Goal: Book appointment/travel/reservation

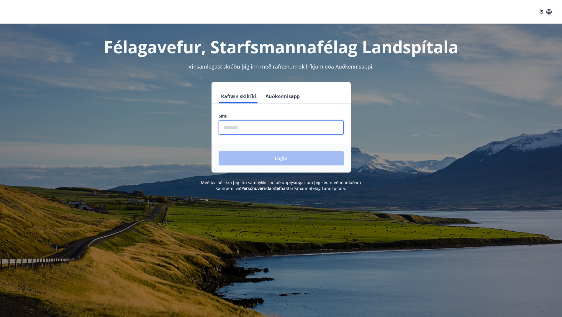
click at [236, 129] on input "phone" at bounding box center [281, 127] width 125 height 14
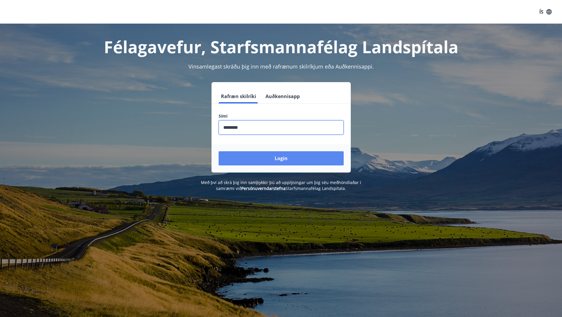
type input "********"
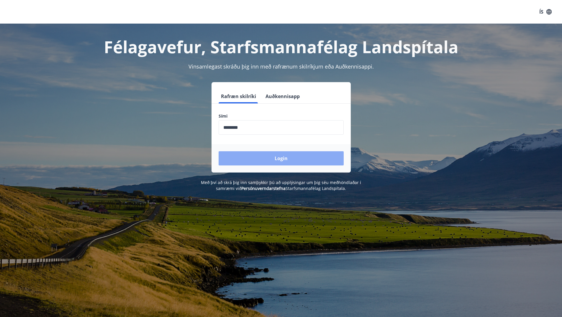
drag, startPoint x: 311, startPoint y: 163, endPoint x: 311, endPoint y: 159, distance: 4.4
click at [312, 159] on button "Login" at bounding box center [281, 158] width 125 height 14
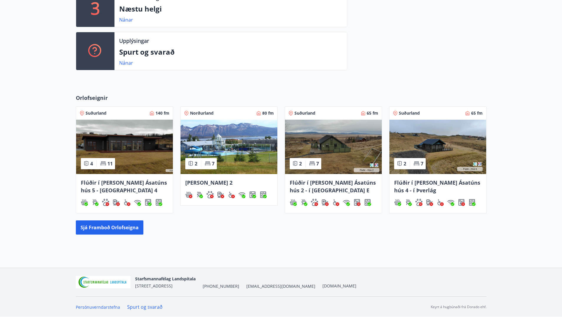
scroll to position [178, 0]
click at [127, 229] on button "Sjá framboð orlofseigna" at bounding box center [110, 227] width 68 height 14
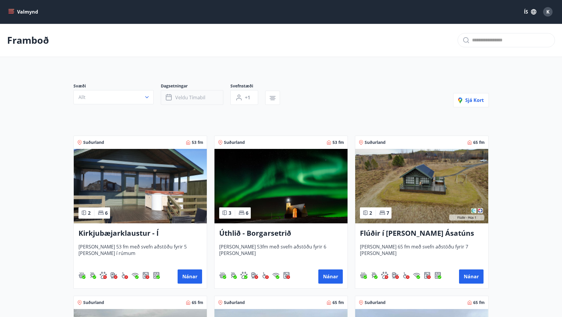
click at [176, 93] on button "Veldu tímabil" at bounding box center [192, 97] width 63 height 15
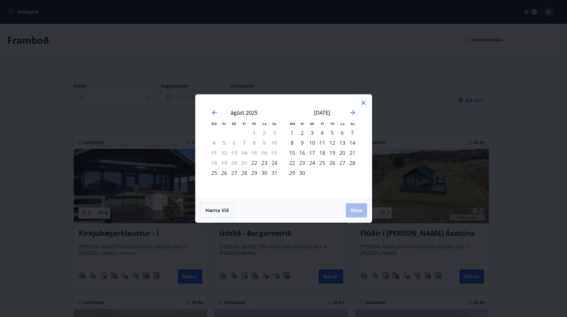
click at [255, 174] on div "29" at bounding box center [254, 173] width 10 height 10
click at [273, 172] on div "31" at bounding box center [274, 173] width 10 height 10
click at [358, 209] on span "Vista" at bounding box center [356, 210] width 12 height 6
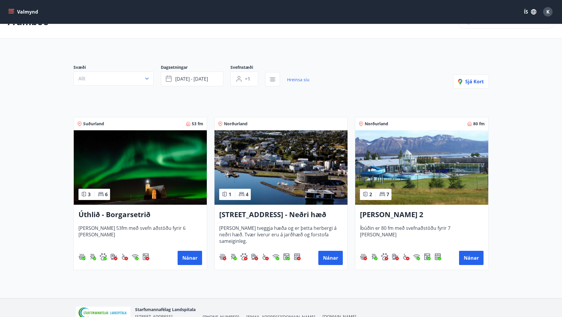
scroll to position [50, 0]
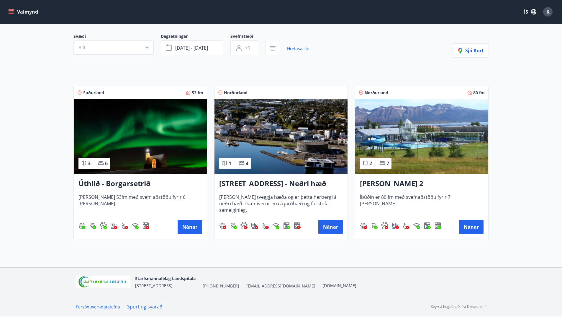
click at [140, 186] on h3 "Úthlið - Borgarsetrið" at bounding box center [141, 183] width 124 height 11
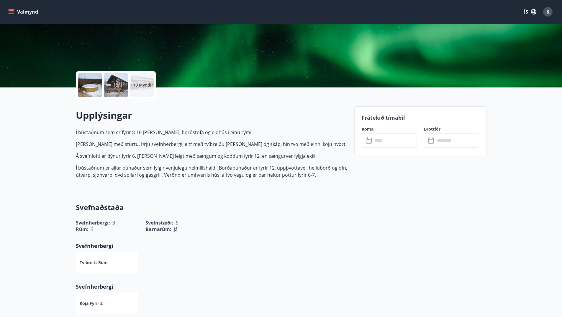
scroll to position [89, 0]
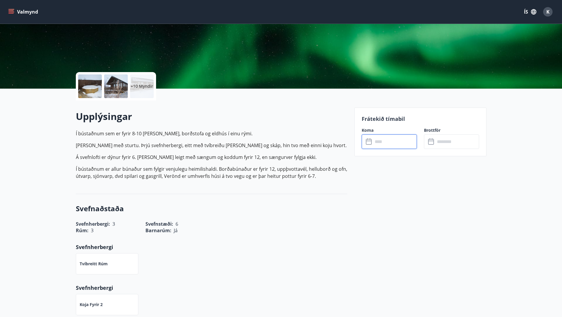
click at [387, 142] on input "text" at bounding box center [395, 141] width 44 height 14
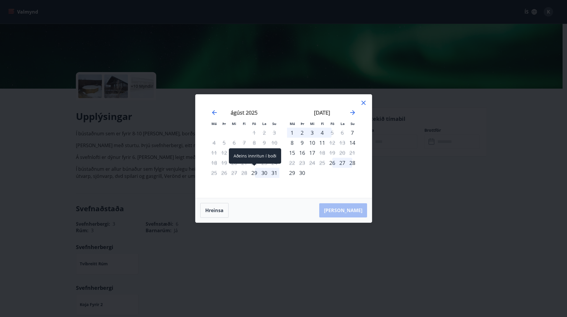
click at [254, 172] on div "29" at bounding box center [254, 173] width 10 height 10
click at [292, 133] on div "1" at bounding box center [292, 133] width 10 height 10
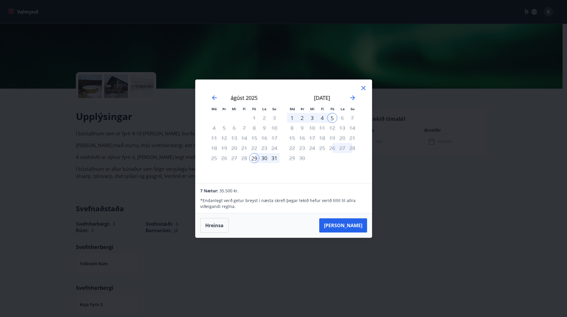
click at [365, 86] on icon at bounding box center [363, 88] width 4 height 4
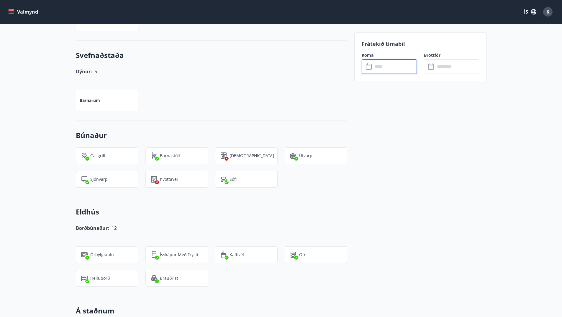
scroll to position [266, 0]
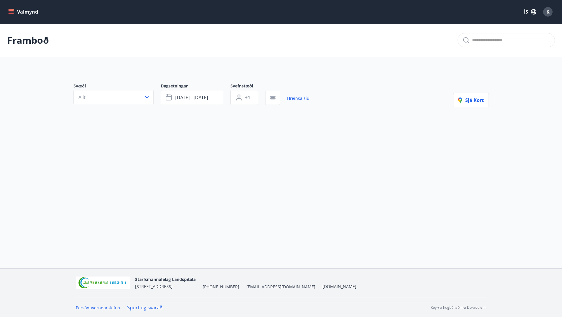
click at [14, 12] on icon "menu" at bounding box center [11, 12] width 6 height 6
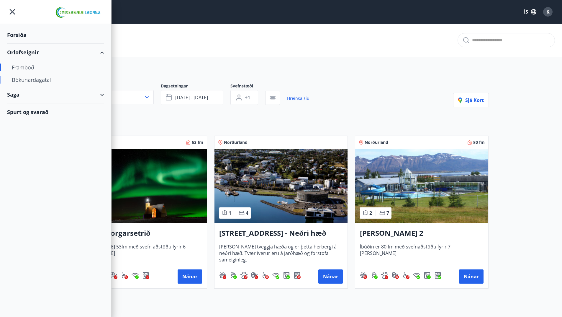
click at [45, 78] on div "Bókunardagatal" at bounding box center [56, 80] width 88 height 12
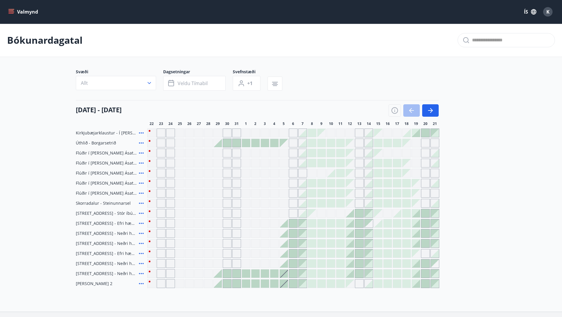
click at [218, 146] on div at bounding box center [218, 143] width 8 height 8
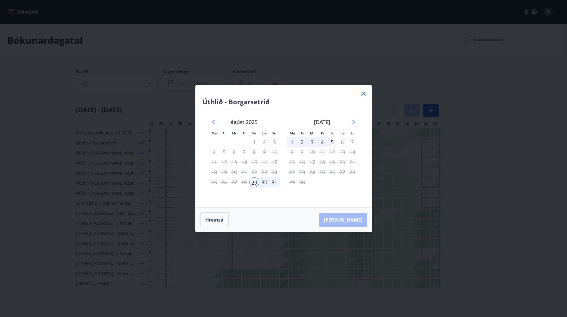
click at [275, 181] on div "31" at bounding box center [274, 182] width 10 height 10
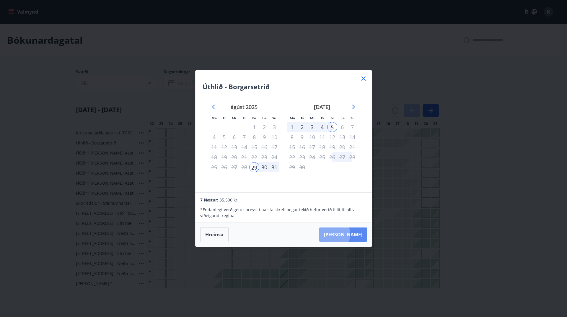
click at [350, 234] on button "Taka Frá" at bounding box center [343, 234] width 48 height 14
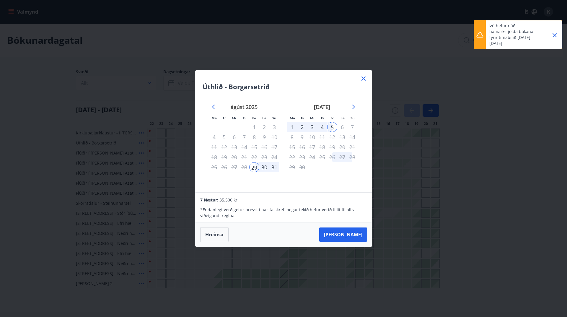
click at [555, 34] on icon "Close" at bounding box center [554, 35] width 4 height 4
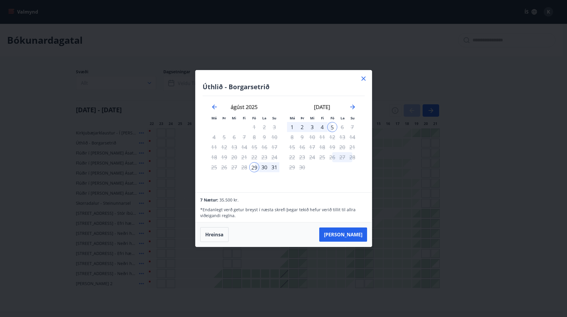
click at [363, 77] on icon at bounding box center [363, 78] width 7 height 7
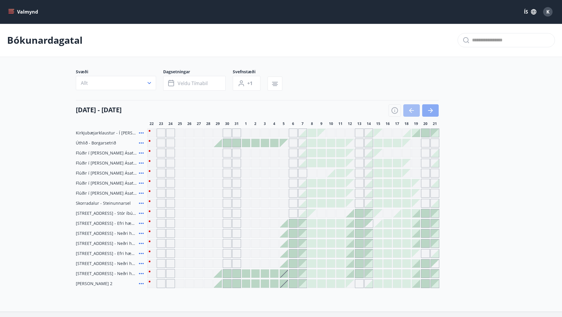
click at [437, 108] on button "button" at bounding box center [430, 110] width 17 height 12
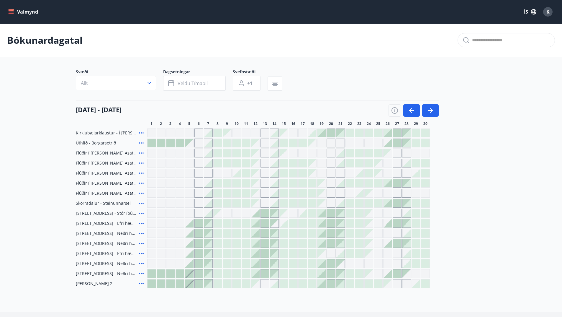
click at [218, 141] on div at bounding box center [218, 143] width 8 height 8
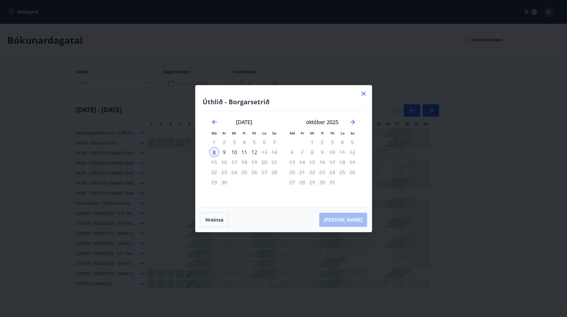
click at [362, 92] on icon at bounding box center [363, 94] width 4 height 4
